Goal: Task Accomplishment & Management: Use online tool/utility

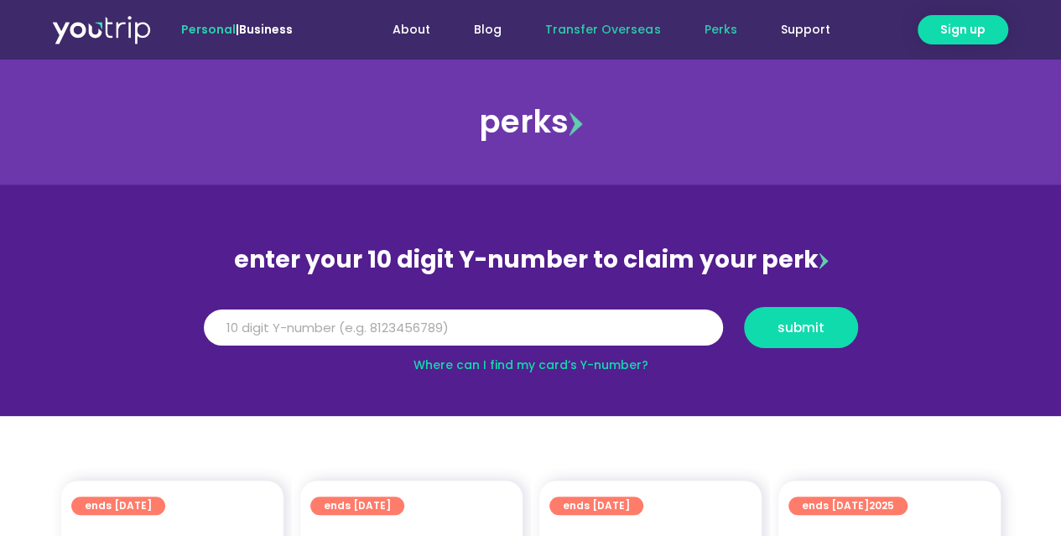
click at [637, 28] on link "Transfer Overseas" at bounding box center [602, 29] width 158 height 31
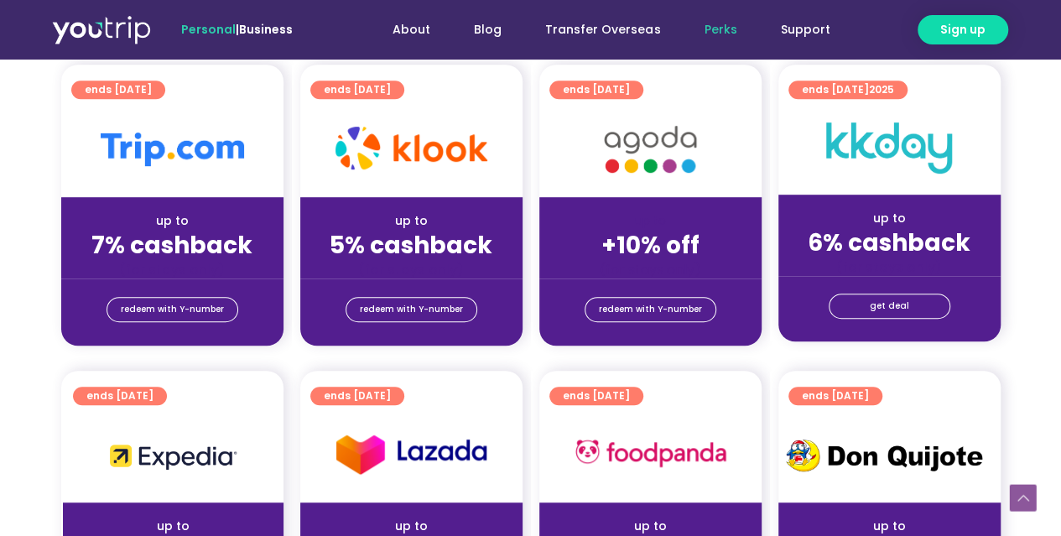
scroll to position [419, 0]
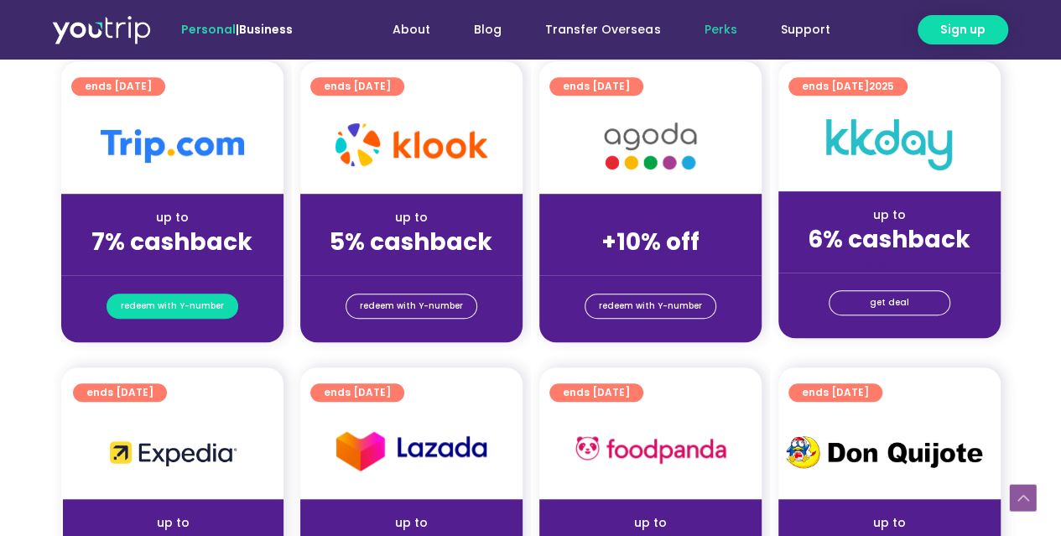
click at [182, 306] on span "redeem with Y-number" at bounding box center [172, 305] width 103 height 23
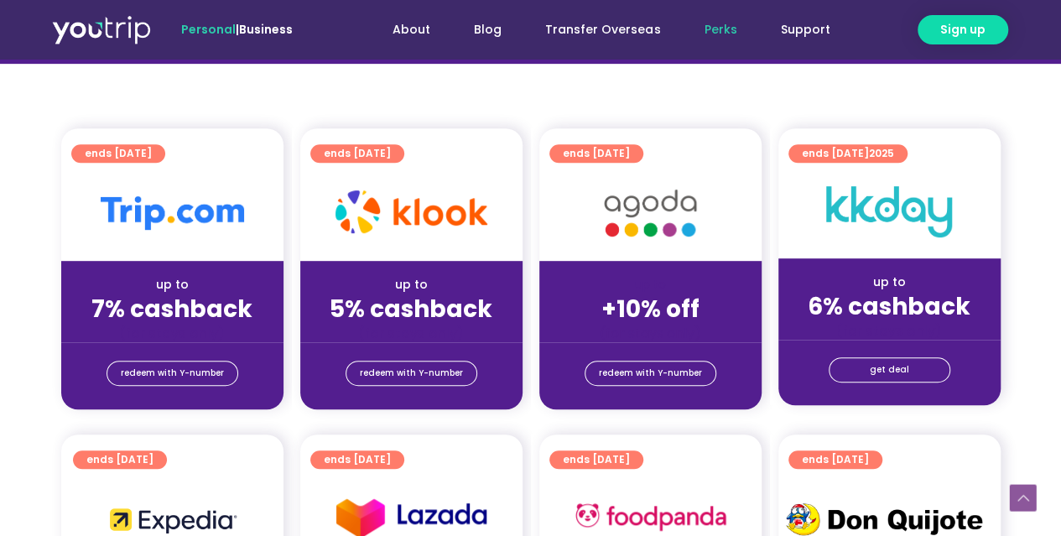
scroll to position [367, 0]
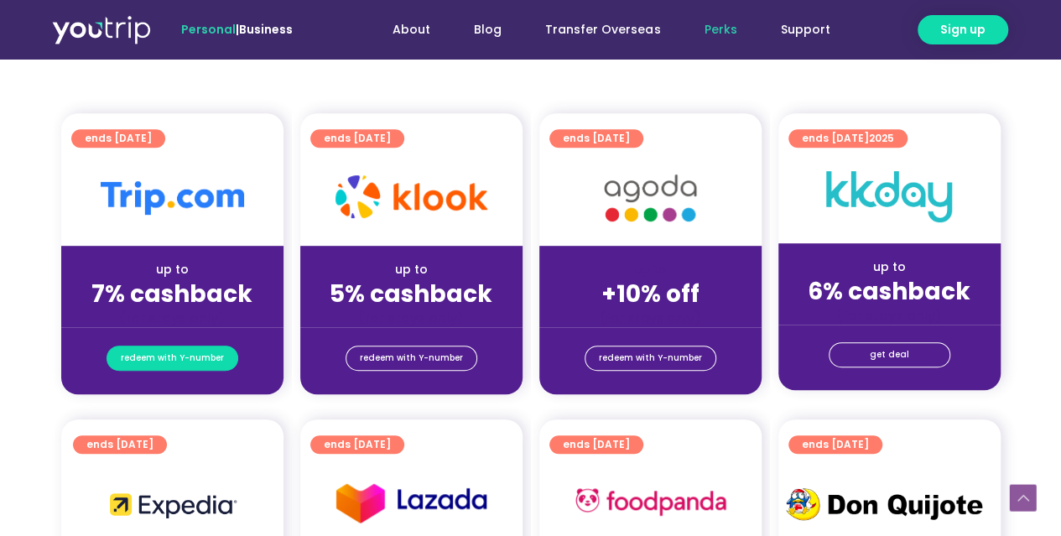
click at [188, 360] on span "redeem with Y-number" at bounding box center [172, 357] width 103 height 23
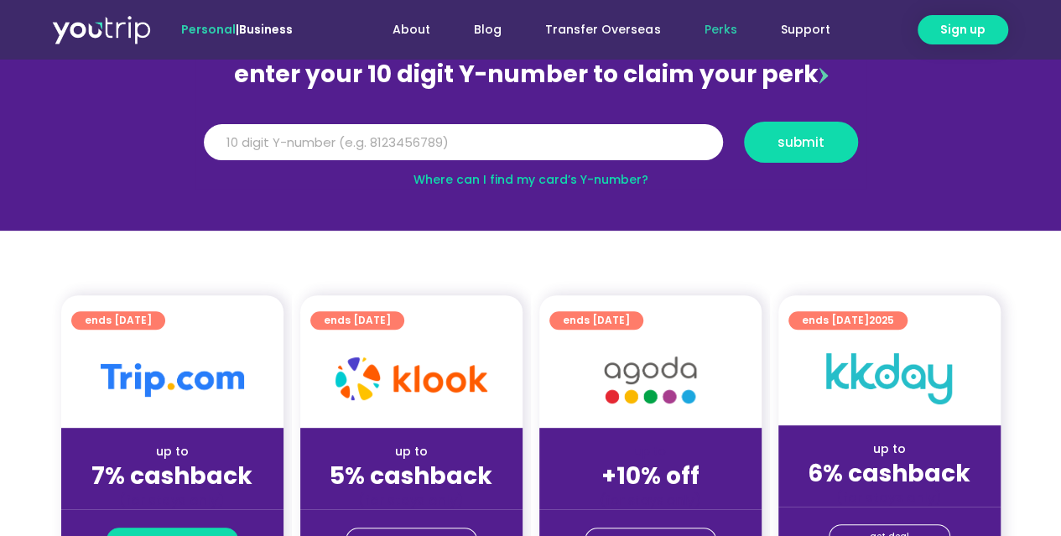
scroll to position [184, 0]
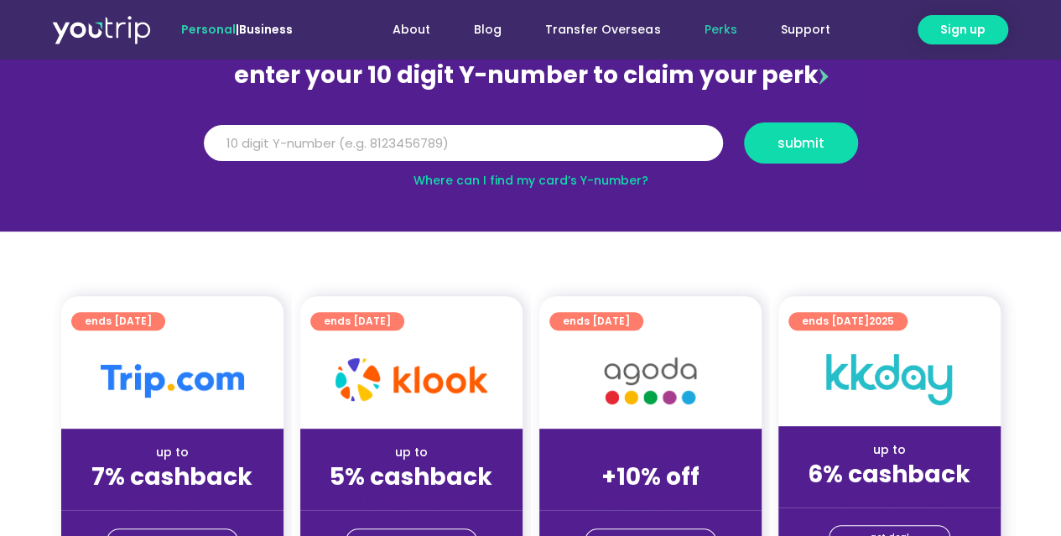
click at [138, 356] on div at bounding box center [172, 381] width 222 height 96
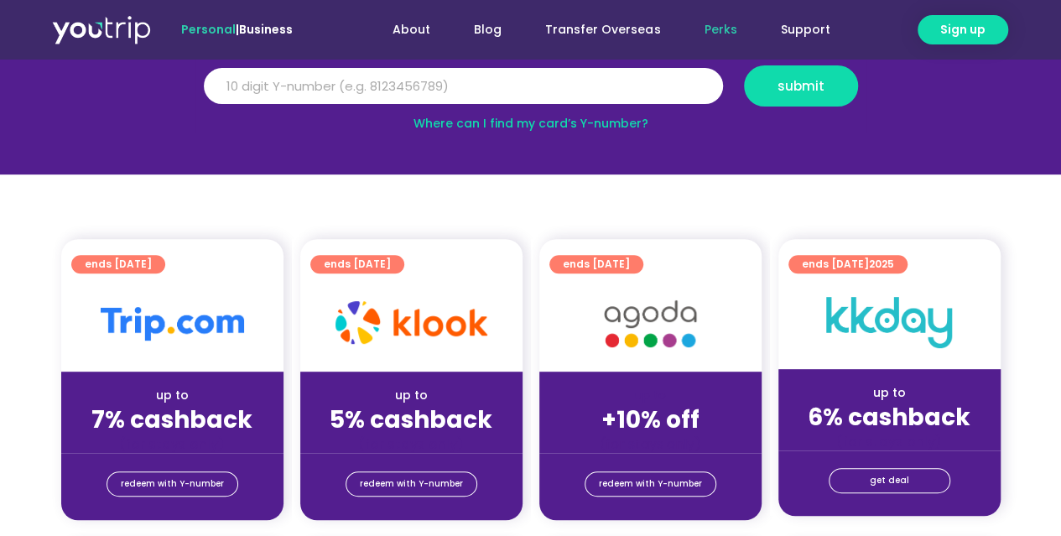
scroll to position [520, 0]
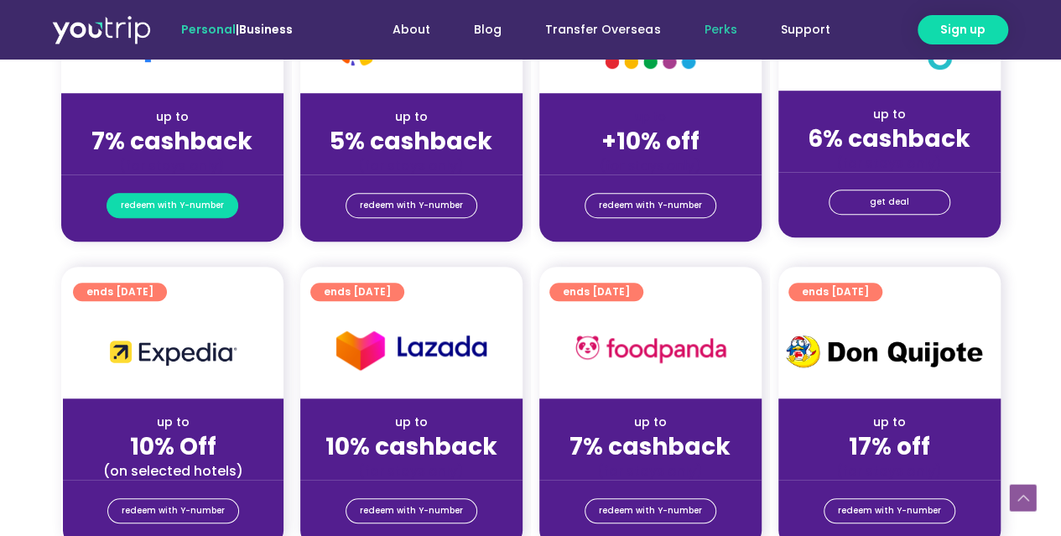
click at [163, 199] on span "redeem with Y-number" at bounding box center [172, 205] width 103 height 23
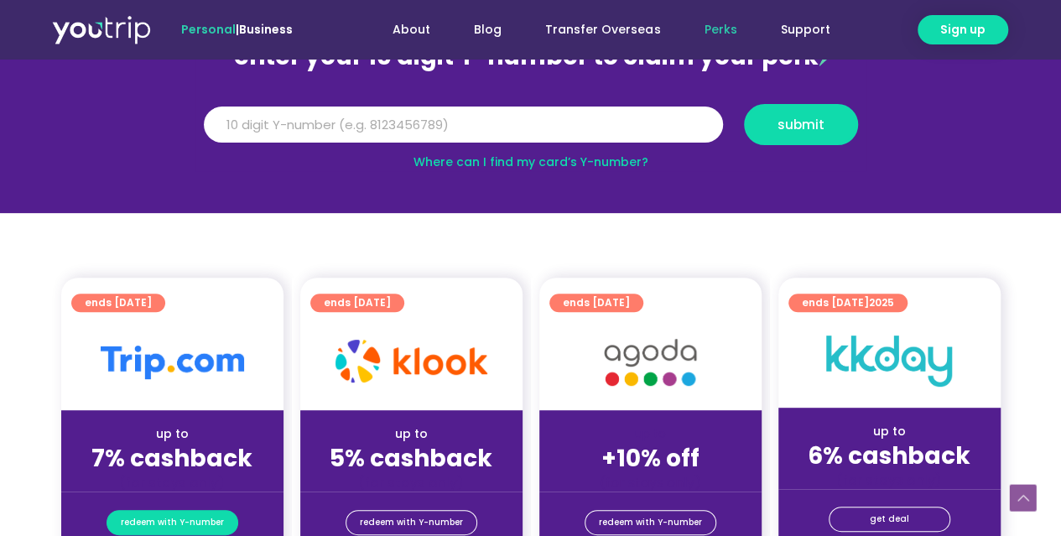
scroll to position [184, 0]
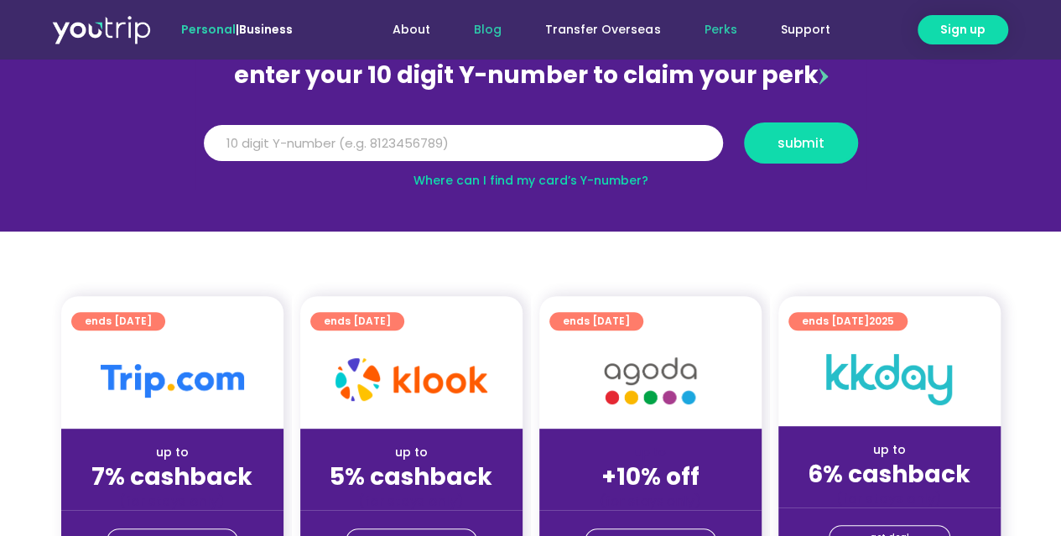
click at [498, 23] on link "Blog" at bounding box center [487, 29] width 71 height 31
